Goal: Transaction & Acquisition: Purchase product/service

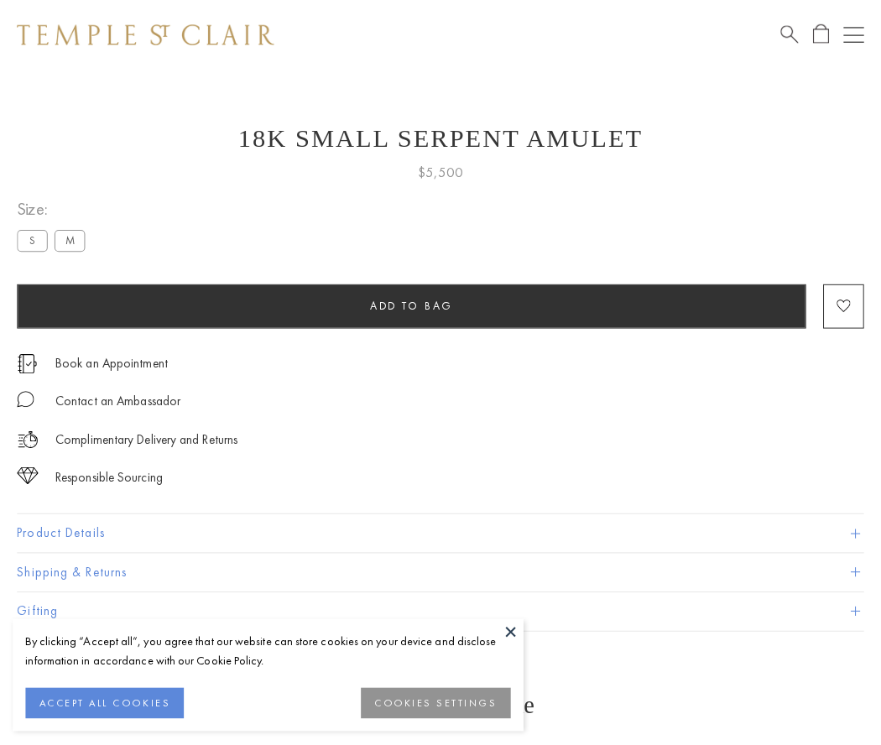
scroll to position [67, 0]
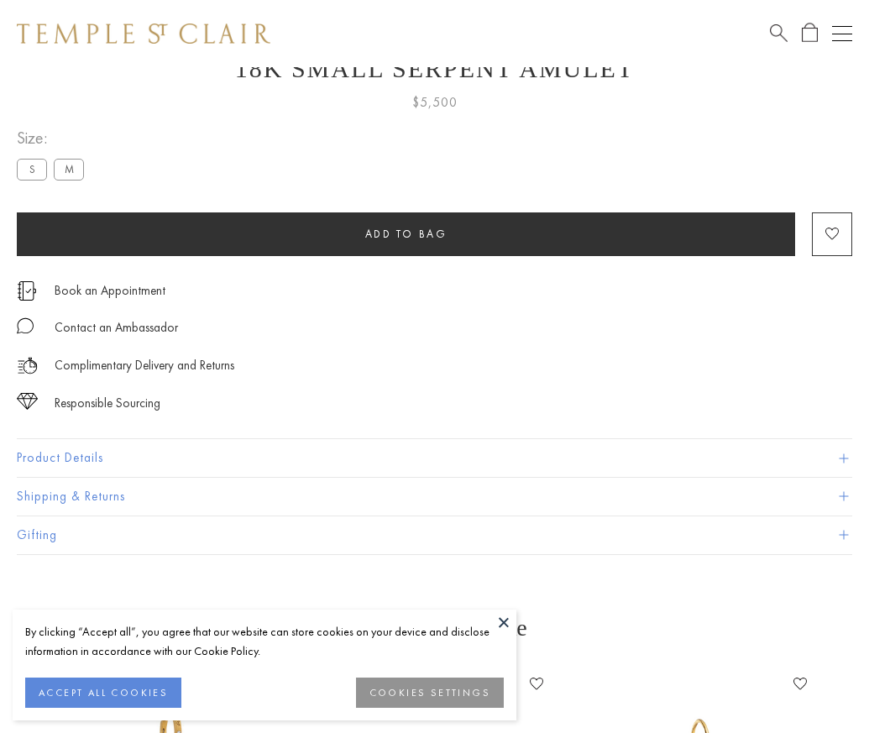
click at [405, 233] on span "Add to bag" at bounding box center [406, 234] width 82 height 14
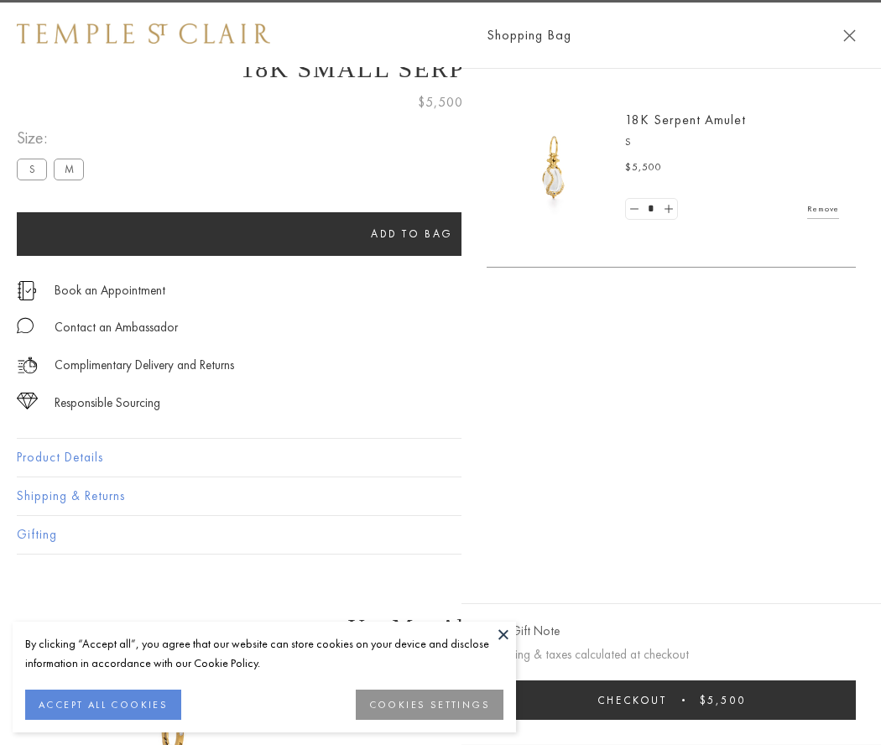
click at [682, 700] on button "Checkout $5,500" at bounding box center [671, 700] width 369 height 39
